Goal: Task Accomplishment & Management: Use online tool/utility

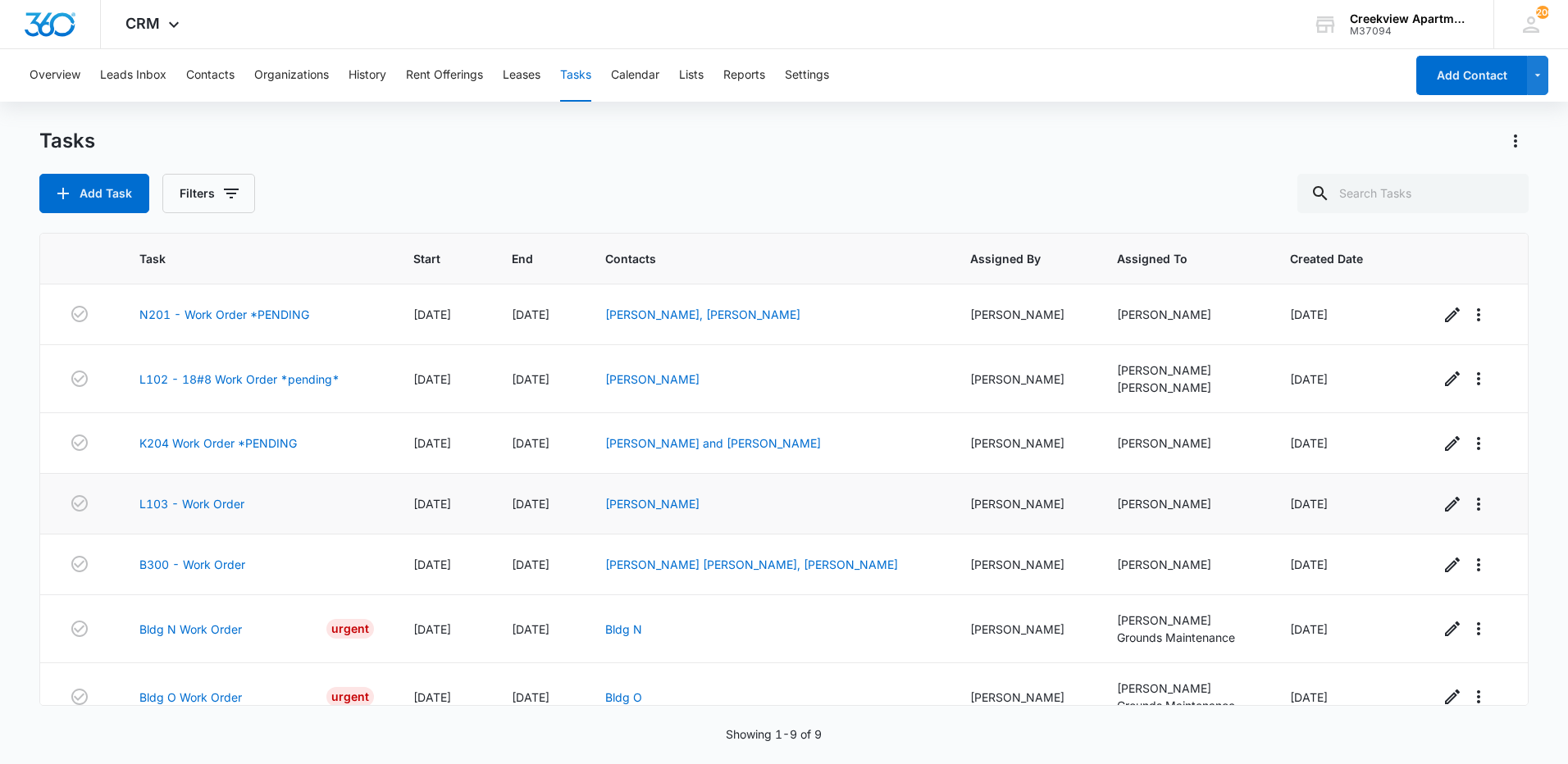
scroll to position [147, 0]
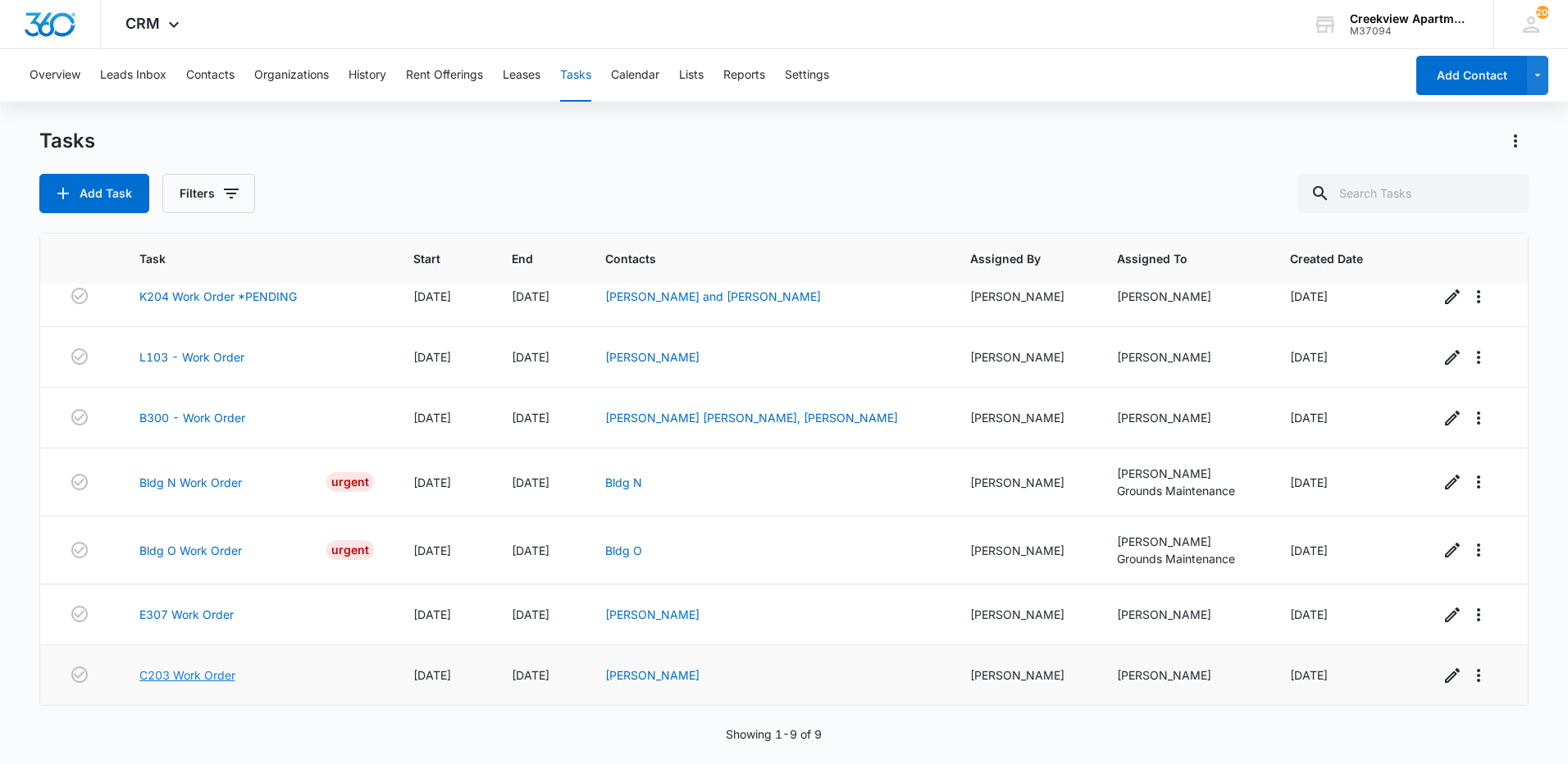
click at [174, 677] on link "C203 Work Order" at bounding box center [187, 675] width 96 height 17
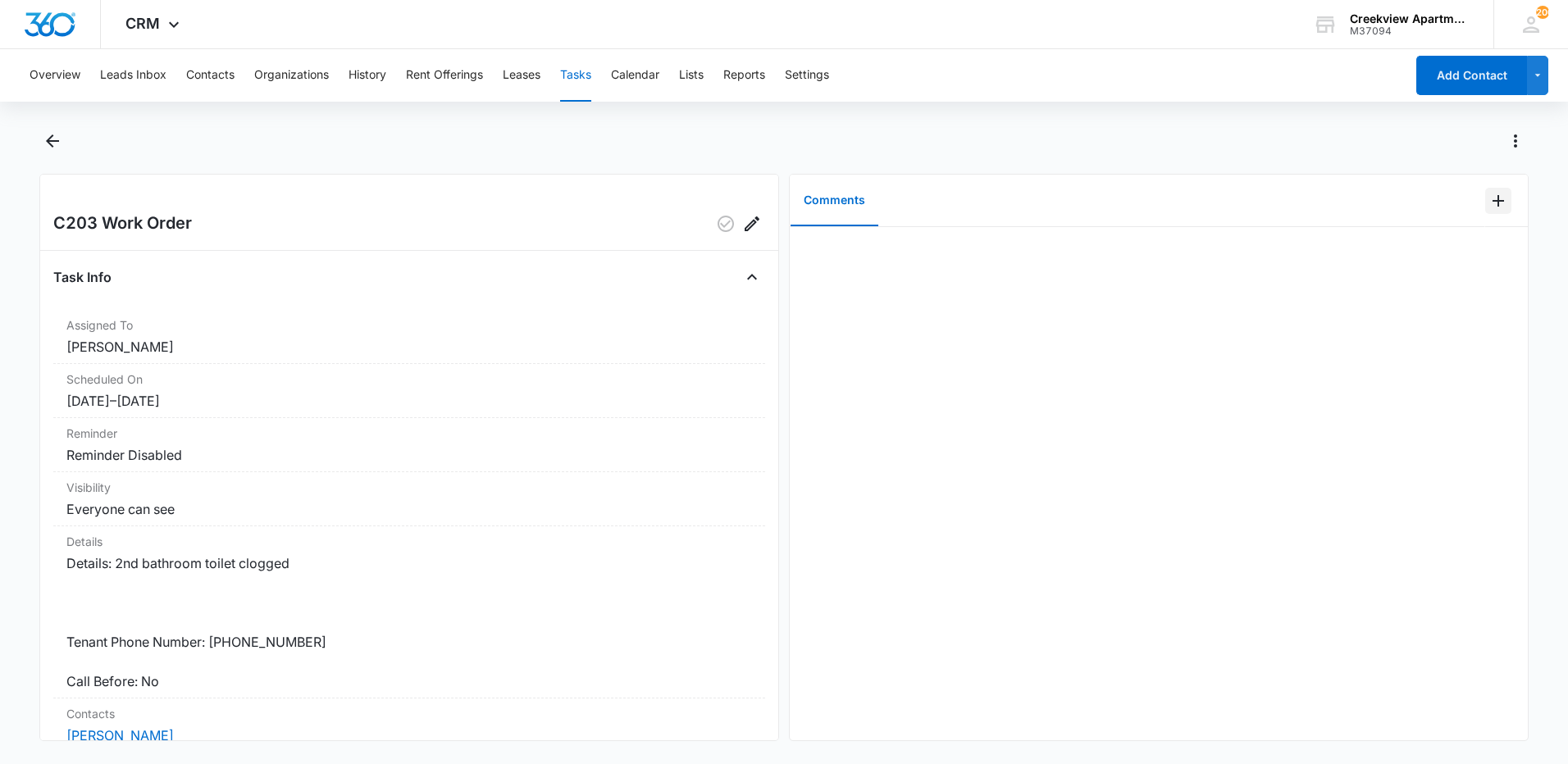
click at [1489, 199] on icon "Add Comment" at bounding box center [1499, 201] width 20 height 20
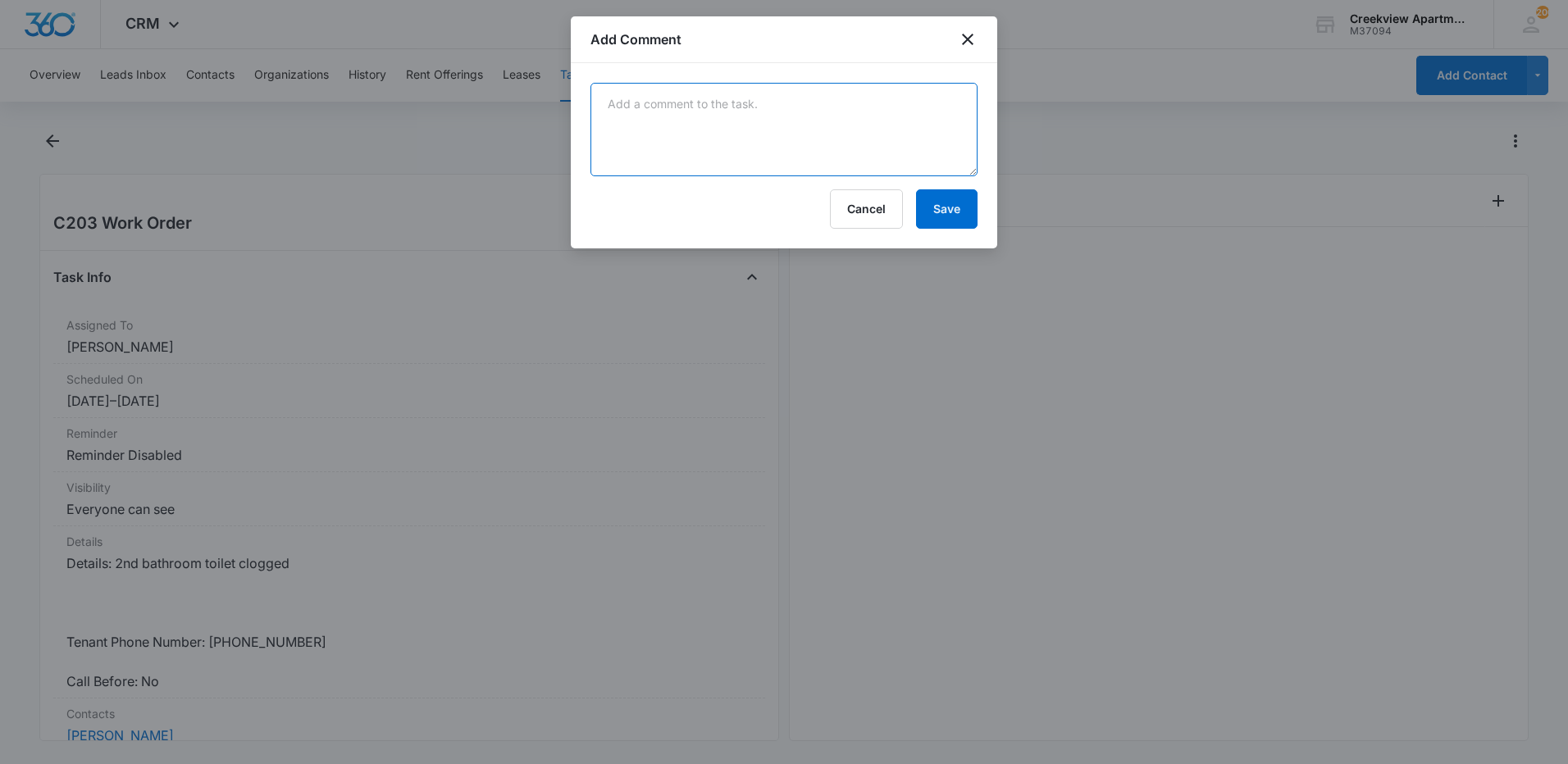
click at [842, 132] on textarea at bounding box center [784, 129] width 387 height 94
type textarea "cleared toilet"
click at [968, 220] on button "Save" at bounding box center [947, 209] width 62 height 39
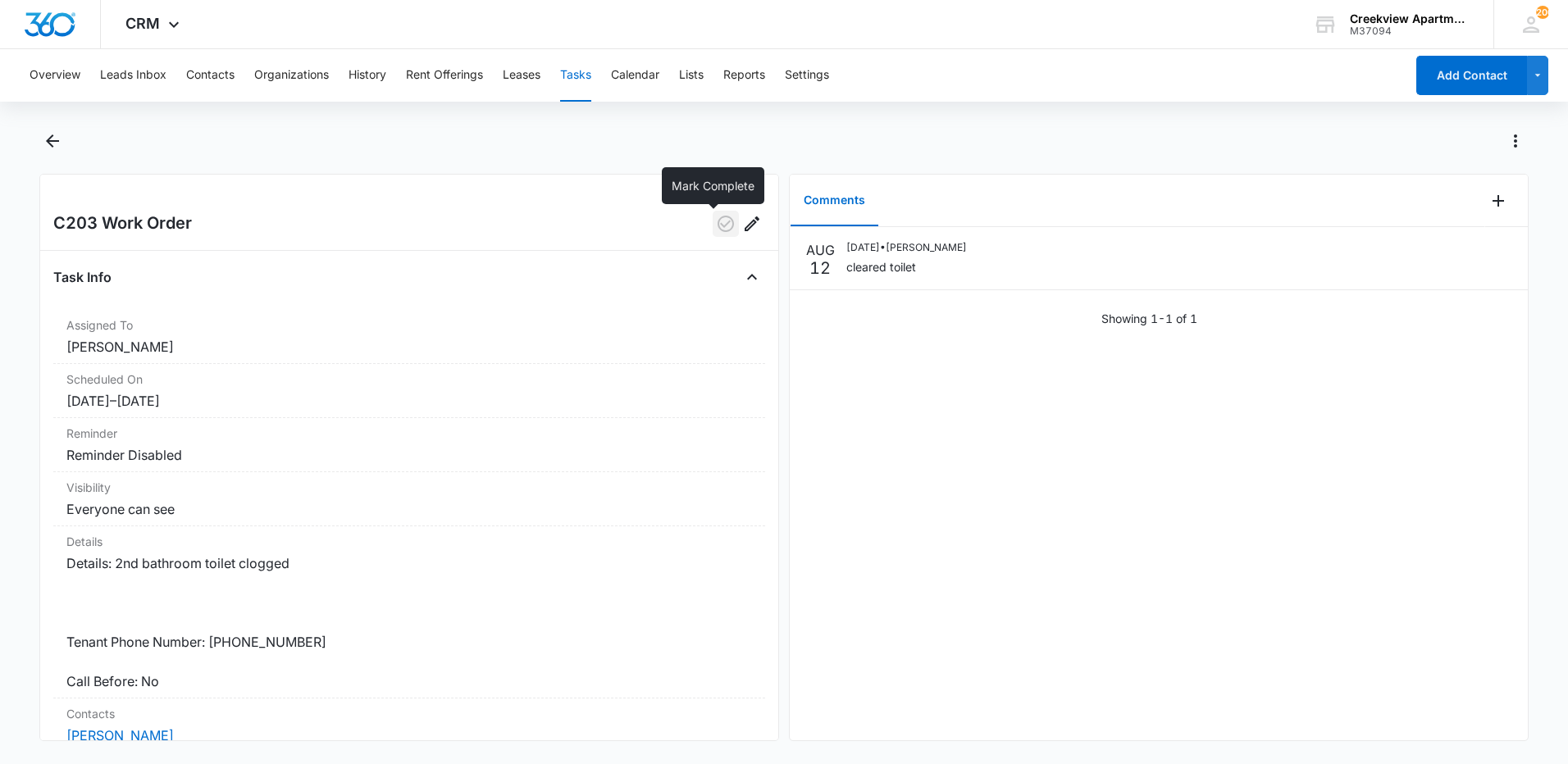
click at [716, 228] on icon "button" at bounding box center [726, 224] width 20 height 20
click at [51, 142] on icon "Back" at bounding box center [53, 141] width 20 height 20
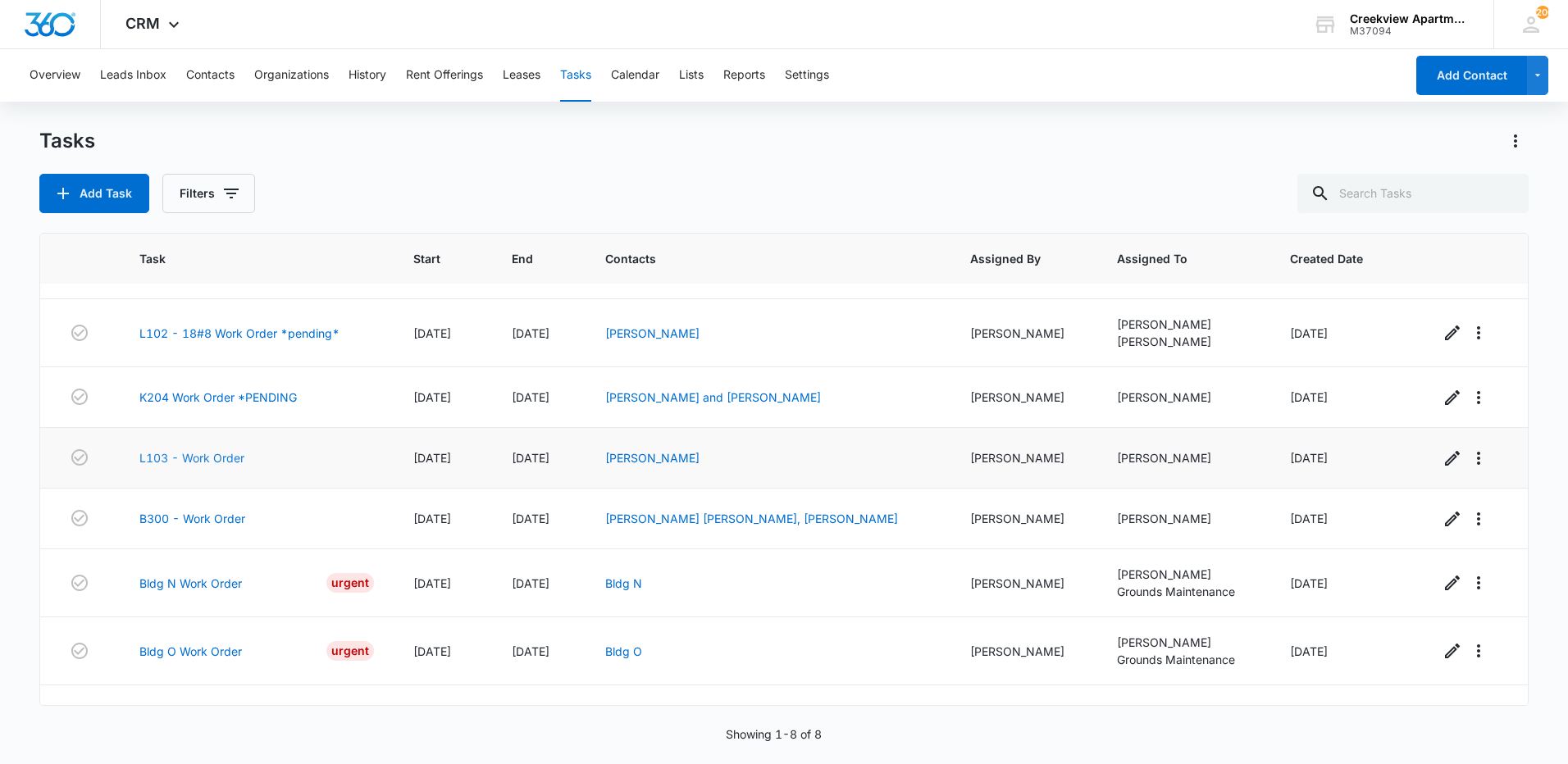
scroll to position [87, 0]
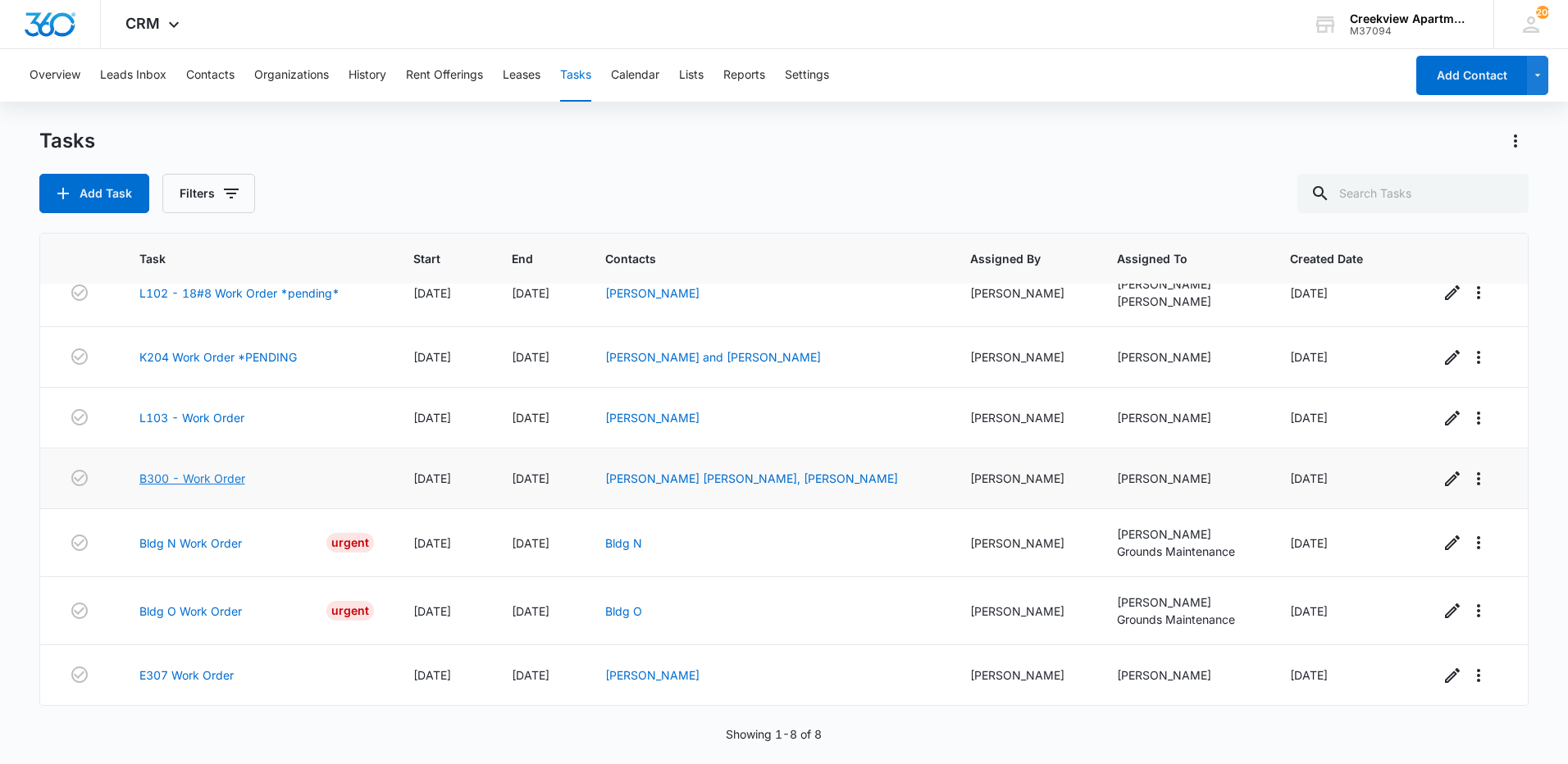
click at [209, 475] on link "B300 - Work Order" at bounding box center [192, 478] width 106 height 17
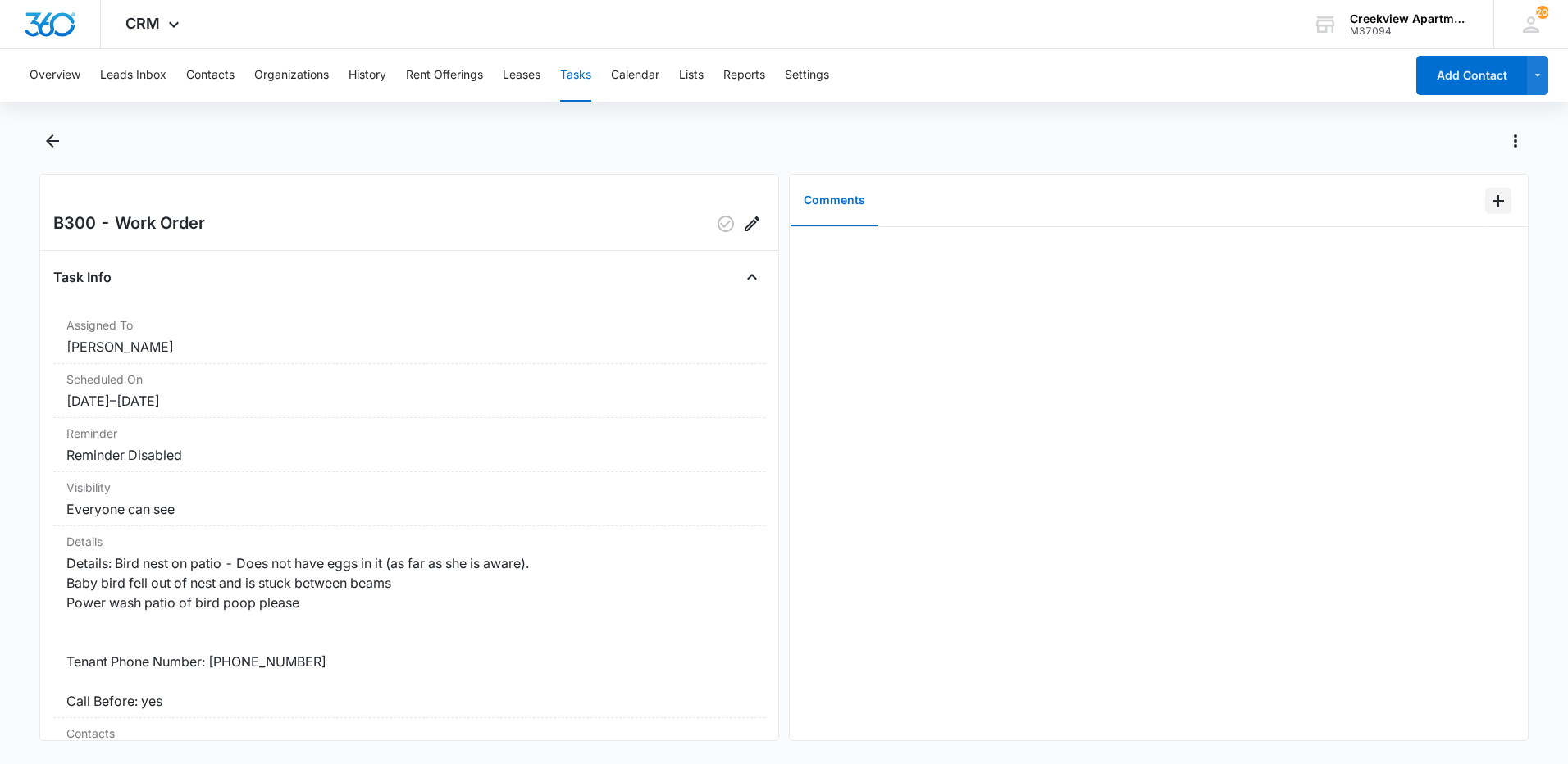
click at [1489, 194] on icon "Add Comment" at bounding box center [1499, 201] width 20 height 20
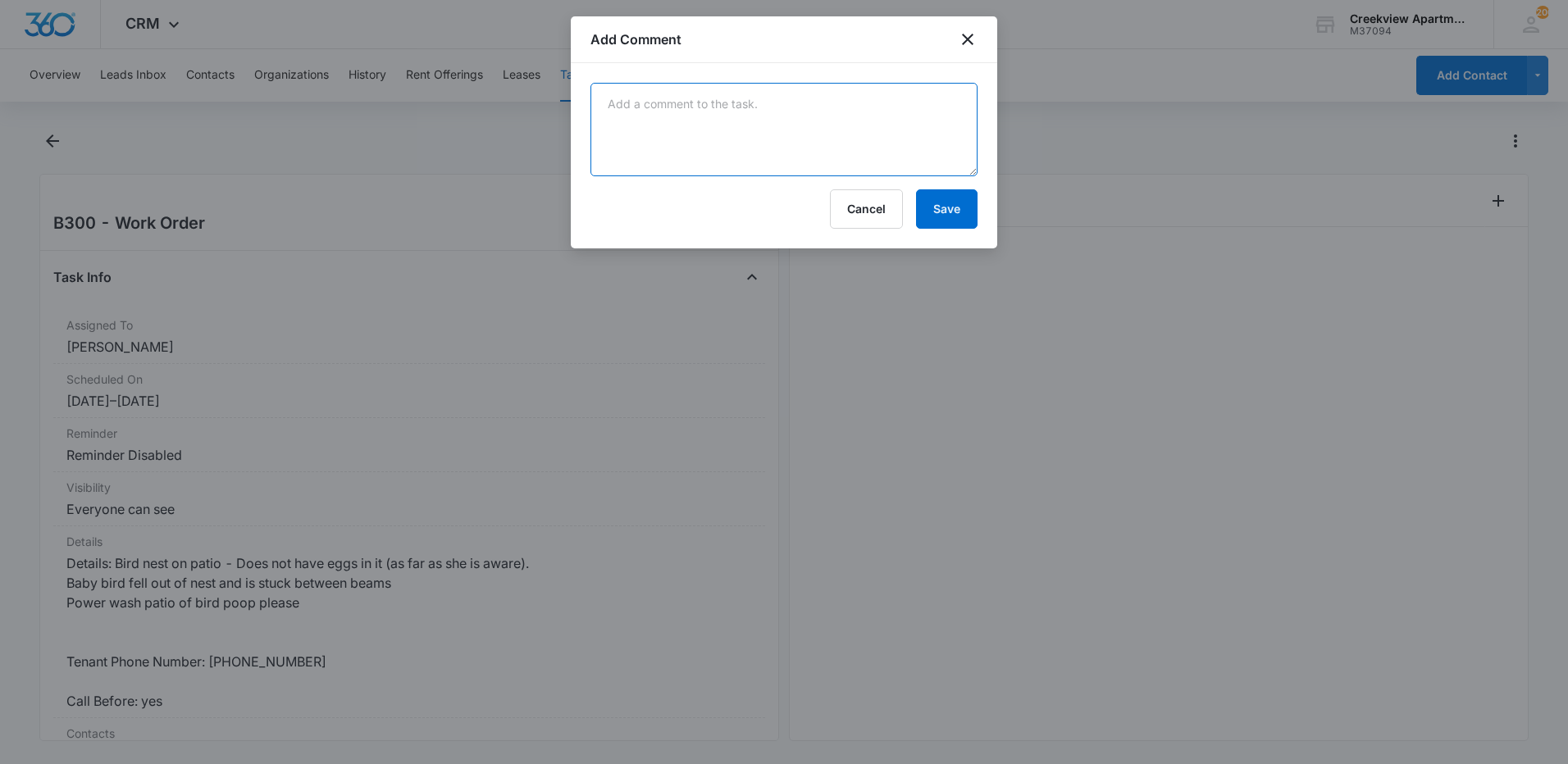
click at [671, 122] on textarea at bounding box center [784, 129] width 387 height 94
type textarea "removed dead bird, cleaned up bird poop, will return to power wash, need to not…"
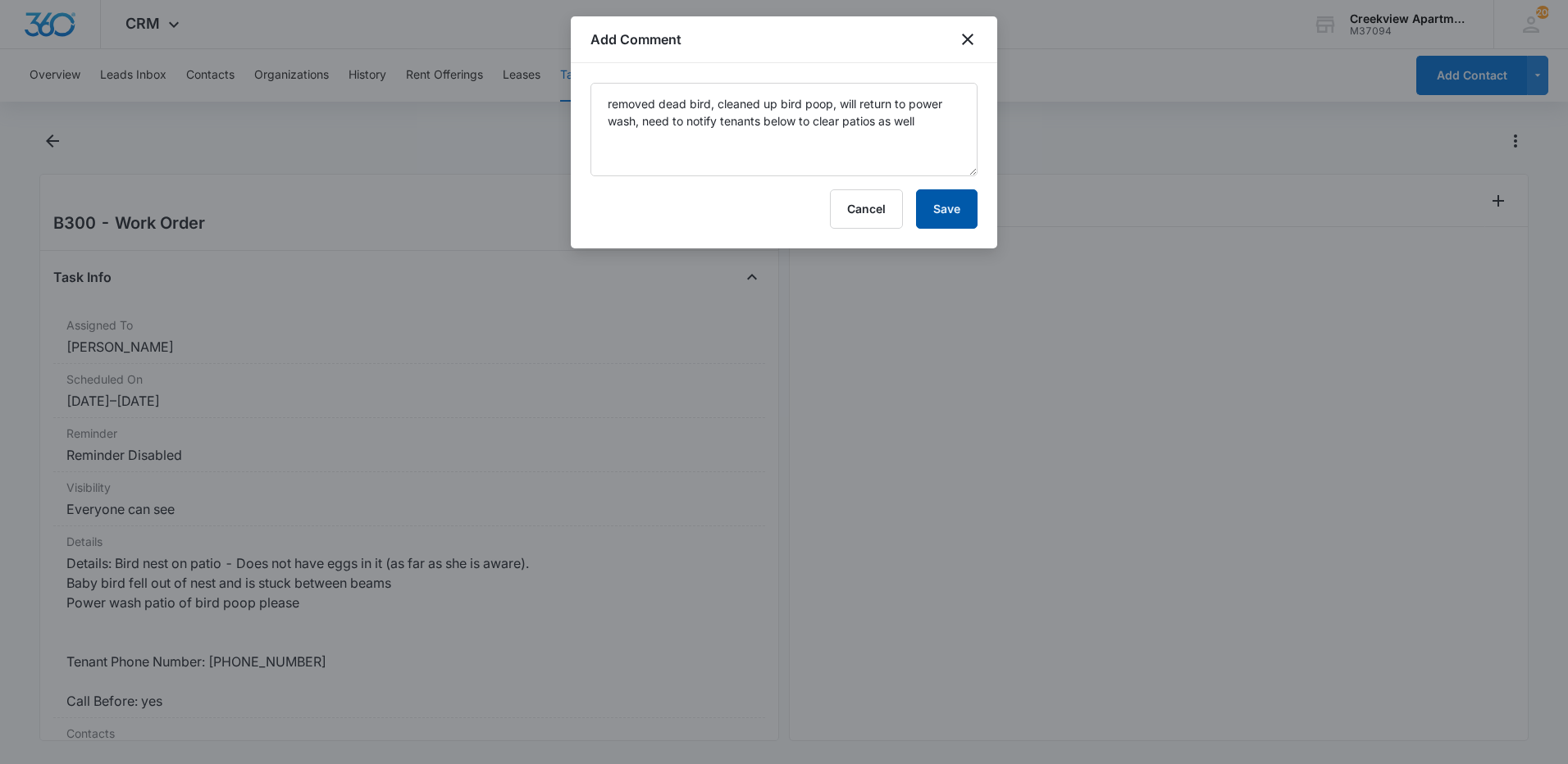
click at [927, 203] on button "Save" at bounding box center [947, 209] width 62 height 39
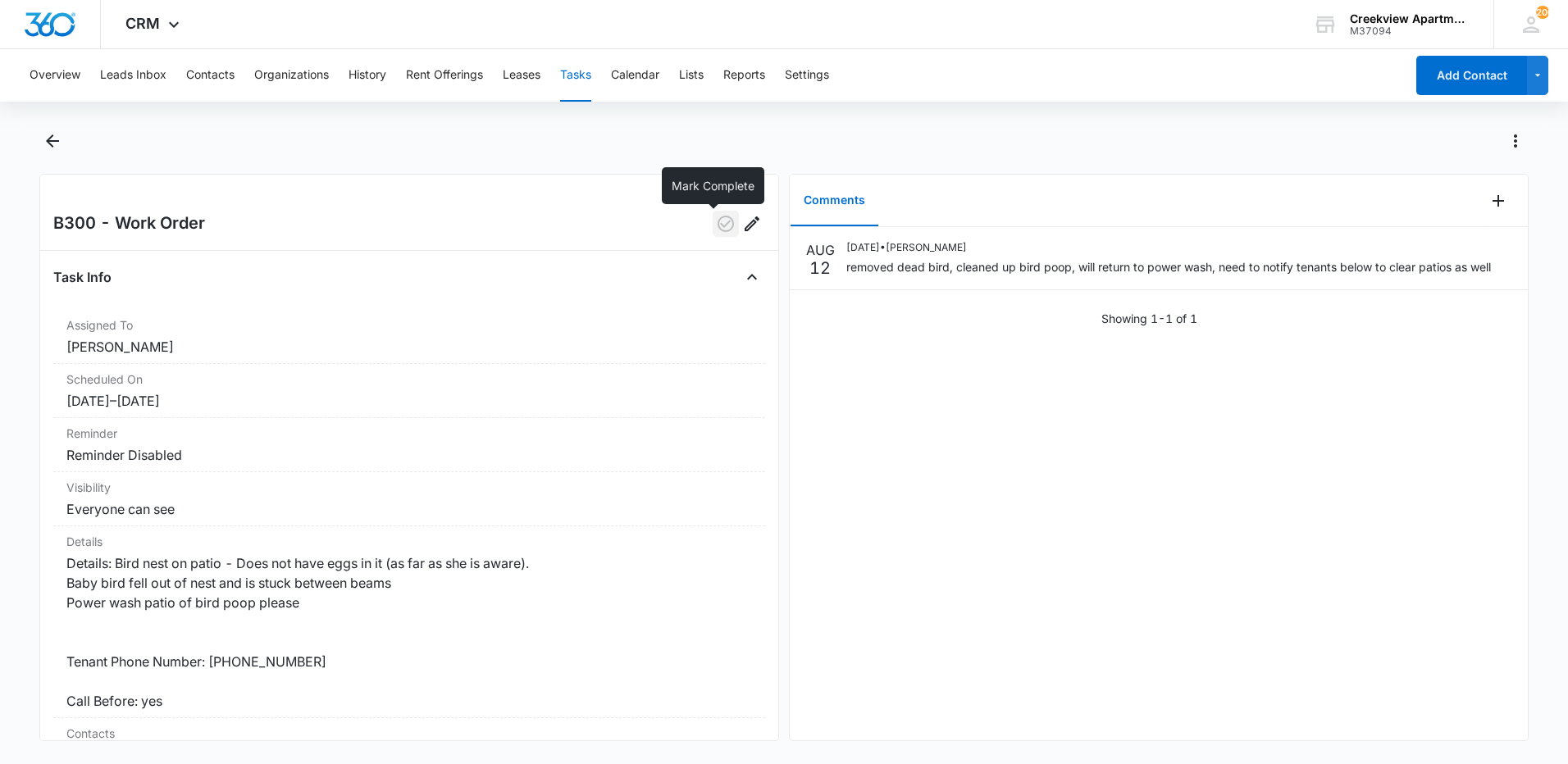
click at [718, 226] on icon "button" at bounding box center [726, 224] width 16 height 16
click at [57, 136] on icon "Back" at bounding box center [53, 141] width 20 height 20
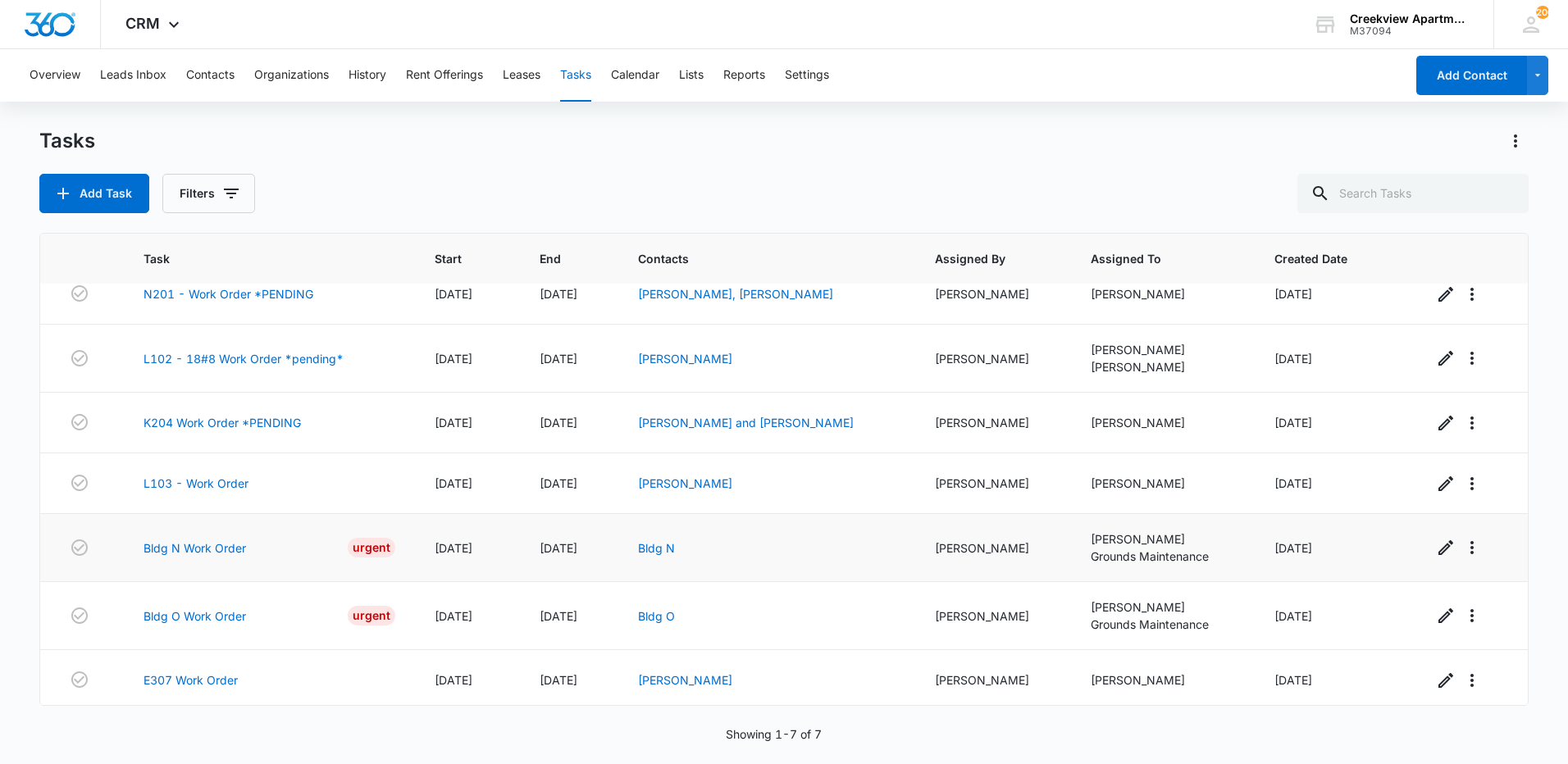
scroll to position [25, 0]
